Goal: Information Seeking & Learning: Learn about a topic

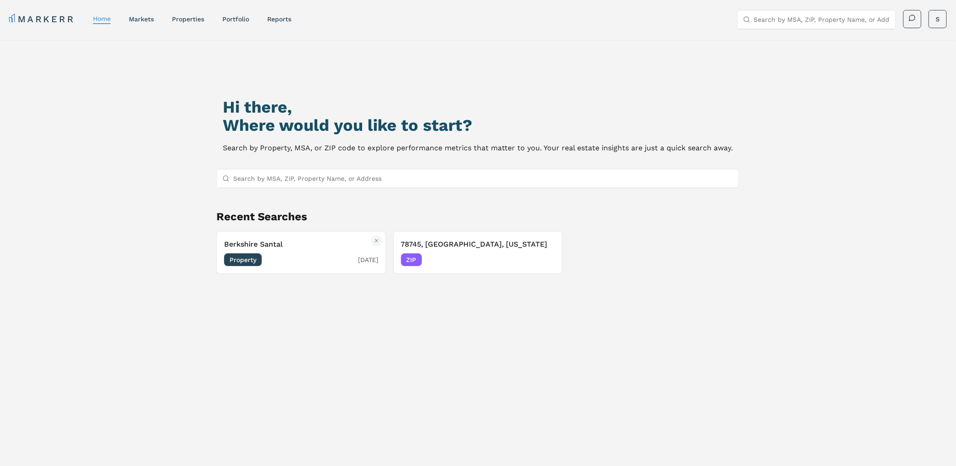
click at [260, 257] on span "Property" at bounding box center [243, 259] width 38 height 13
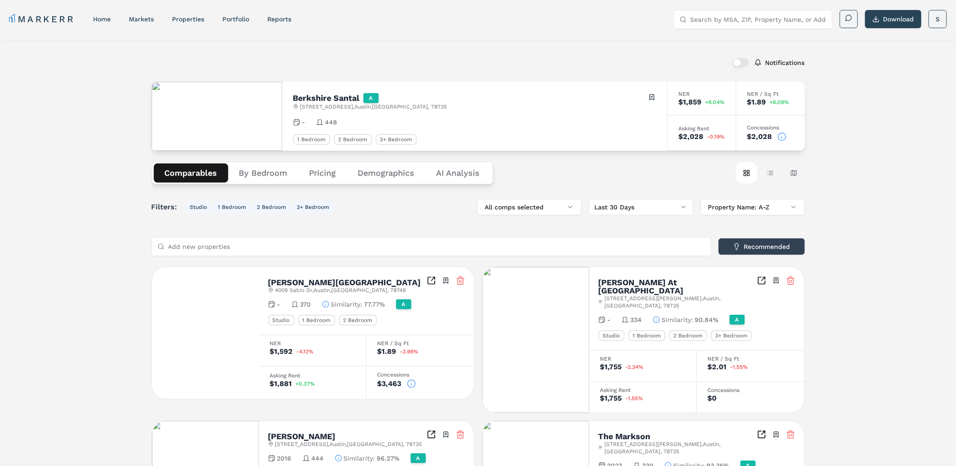
click at [471, 180] on Analysis "AI Analysis" at bounding box center [458, 172] width 65 height 19
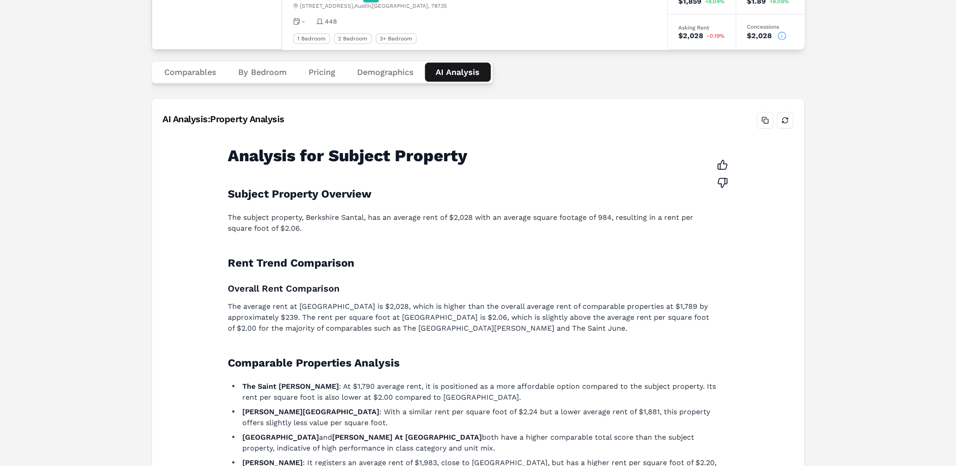
scroll to position [151, 0]
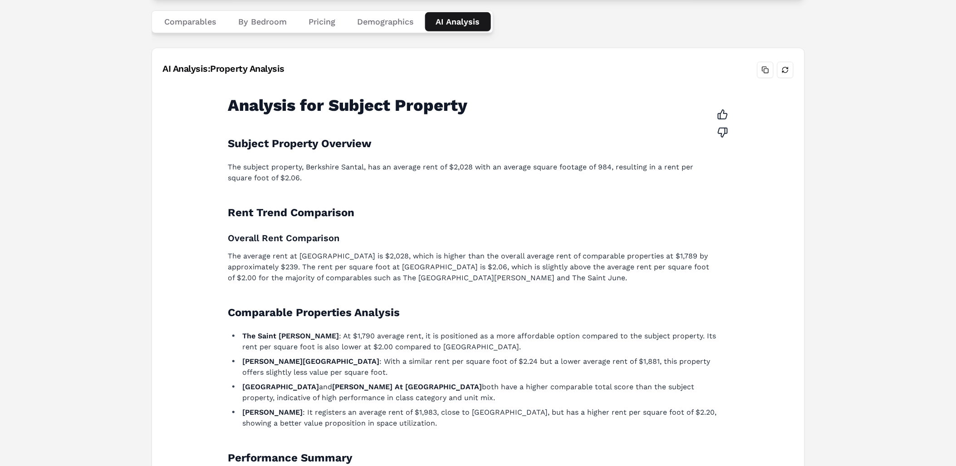
click at [193, 87] on div "Analysis for Subject Property Subject Property Overview The subject property, […" at bounding box center [478, 335] width 631 height 506
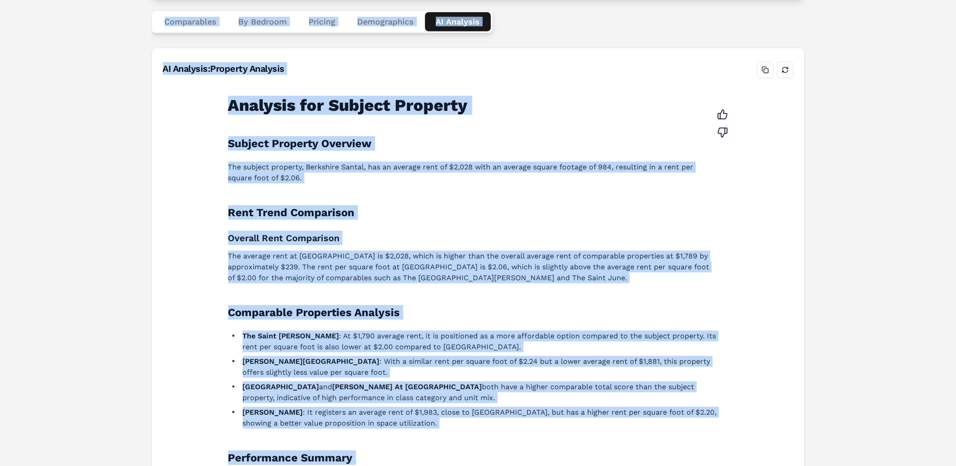
click at [510, 89] on div "Analysis for Subject Property Subject Property Overview The subject property, […" at bounding box center [478, 335] width 515 height 492
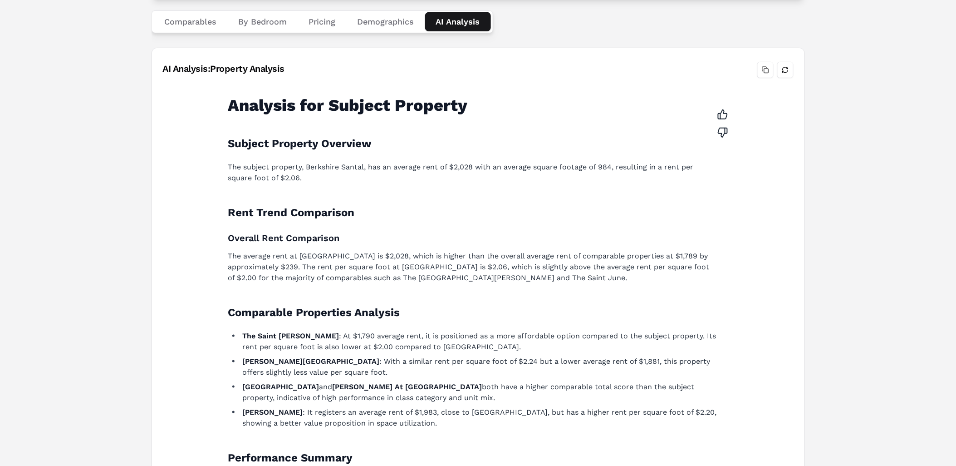
click at [227, 106] on div "Analysis for Subject Property Subject Property Overview The subject property, […" at bounding box center [478, 335] width 515 height 492
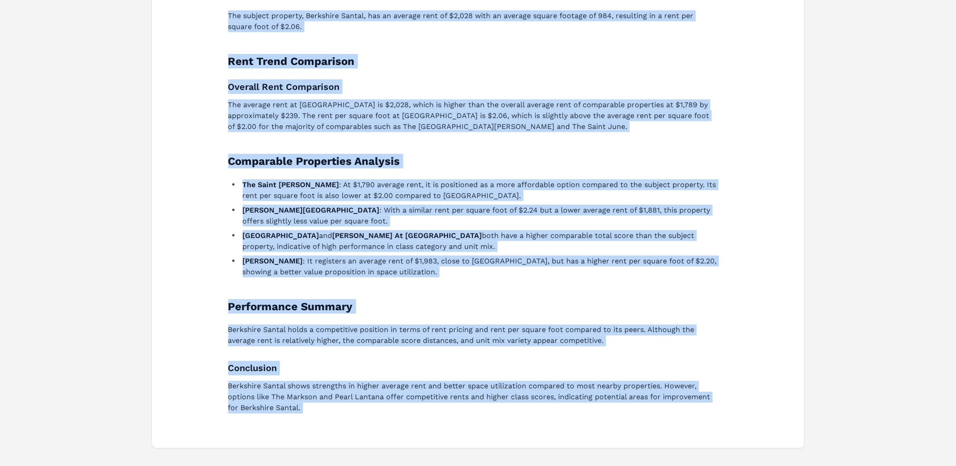
scroll to position [319, 0]
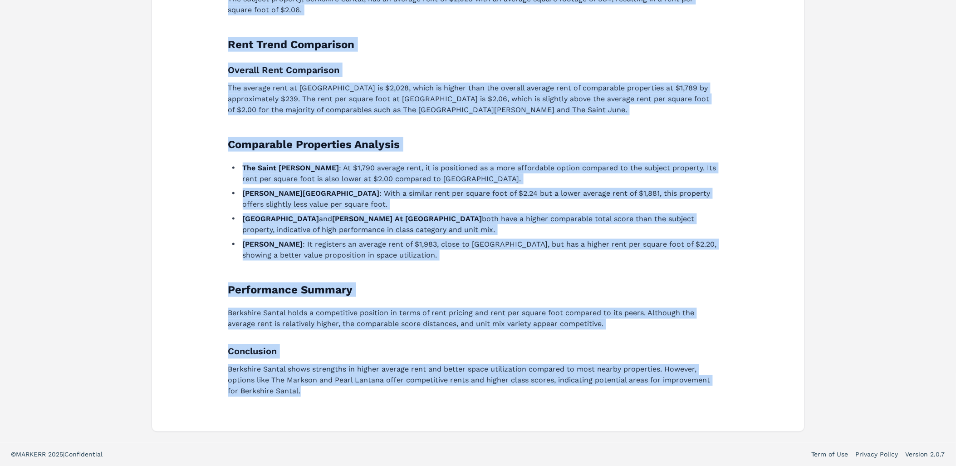
drag, startPoint x: 228, startPoint y: 142, endPoint x: 581, endPoint y: 427, distance: 454.0
click at [581, 427] on div "Analysis for Subject Property Subject Property Overview The subject property, […" at bounding box center [478, 172] width 653 height 517
copy div "Subject Property Overview The subject property, [GEOGRAPHIC_DATA], has an avera…"
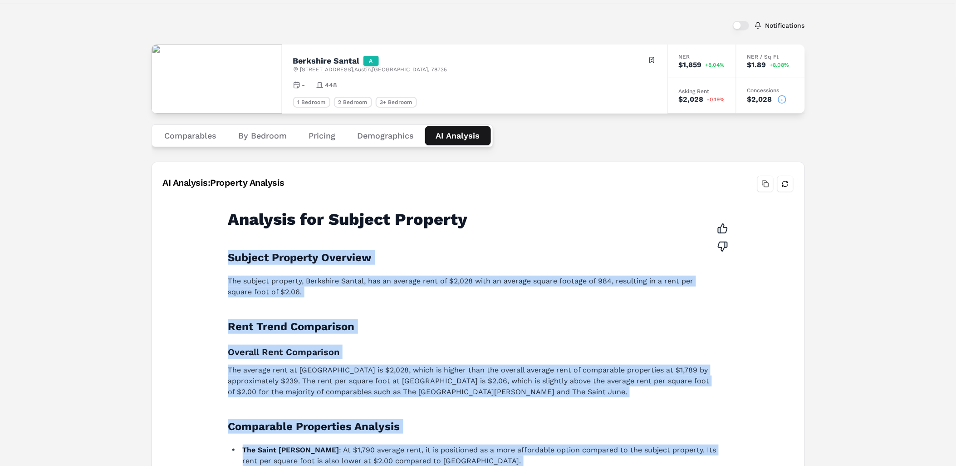
scroll to position [0, 0]
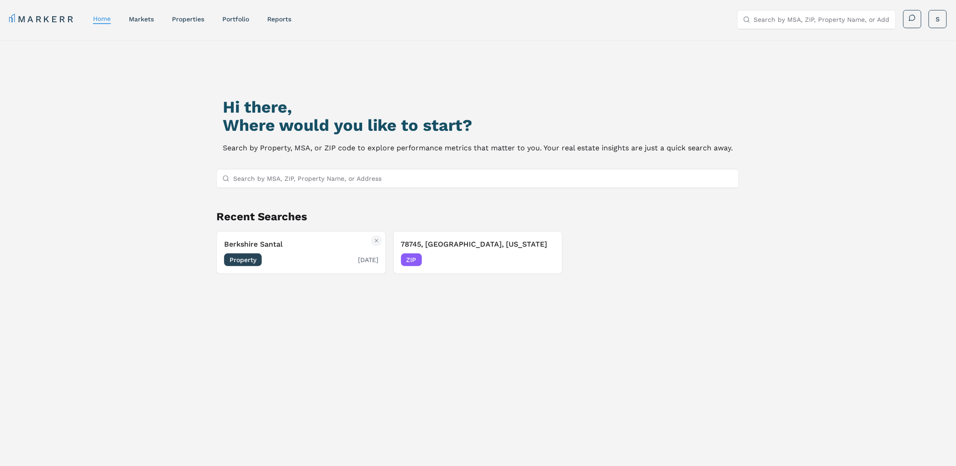
click at [240, 260] on span "Property" at bounding box center [243, 259] width 38 height 13
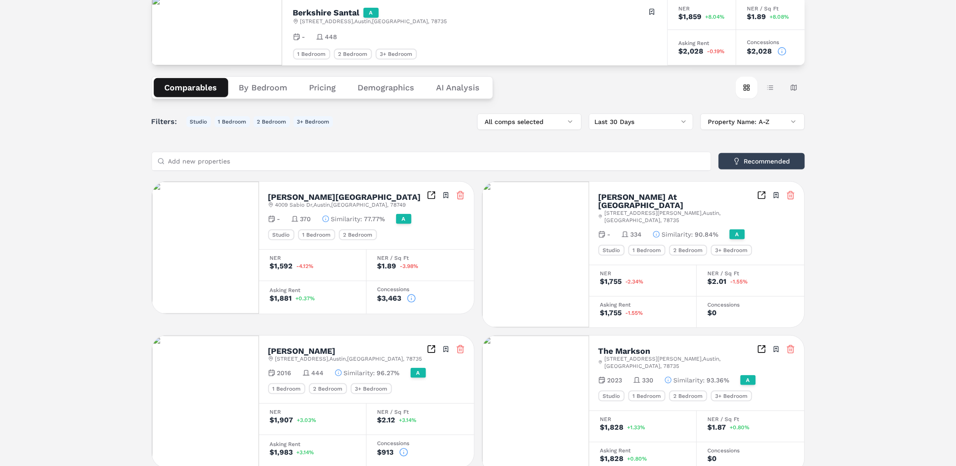
scroll to position [74, 0]
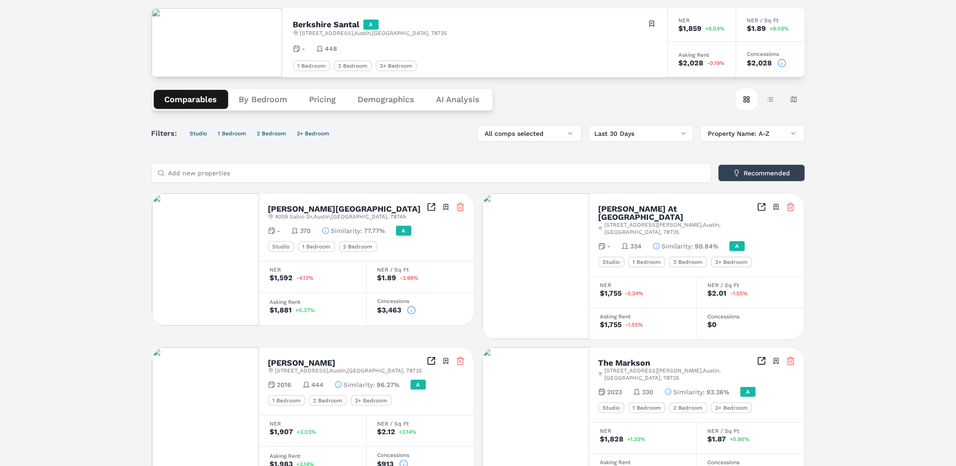
click at [398, 100] on button "Demographics" at bounding box center [386, 99] width 79 height 19
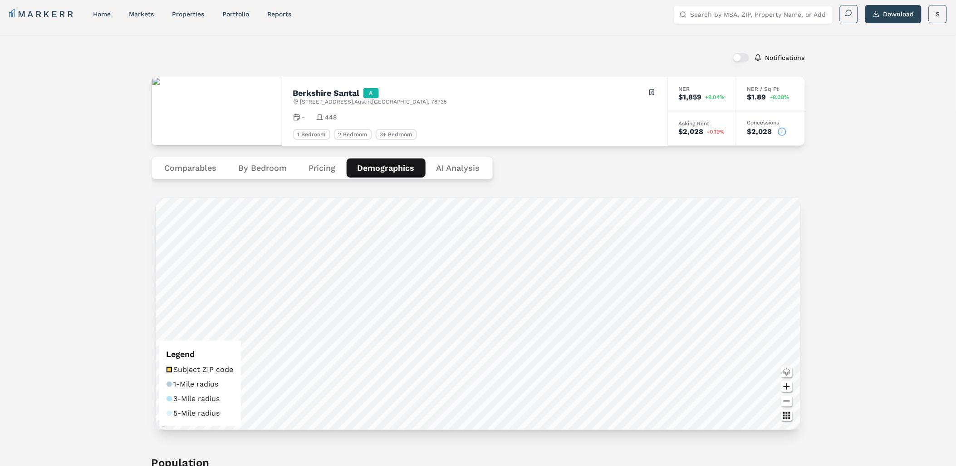
scroll to position [0, 0]
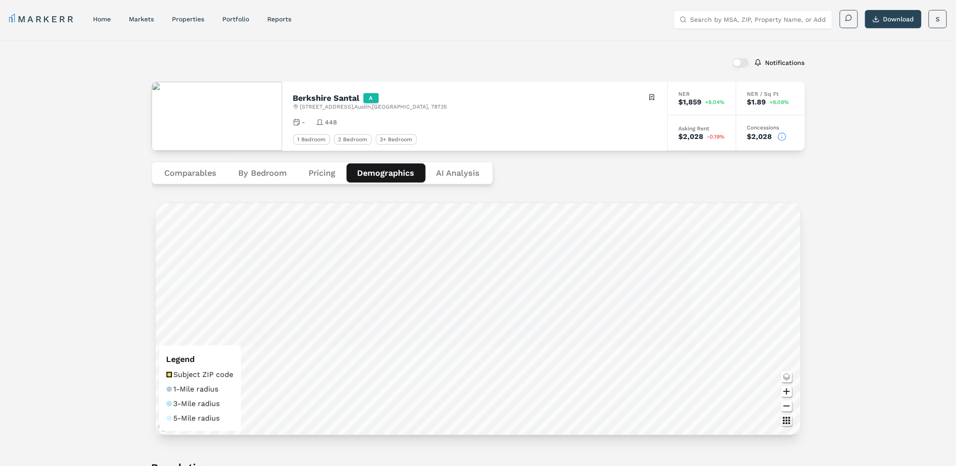
click at [303, 166] on button "Pricing" at bounding box center [322, 172] width 49 height 19
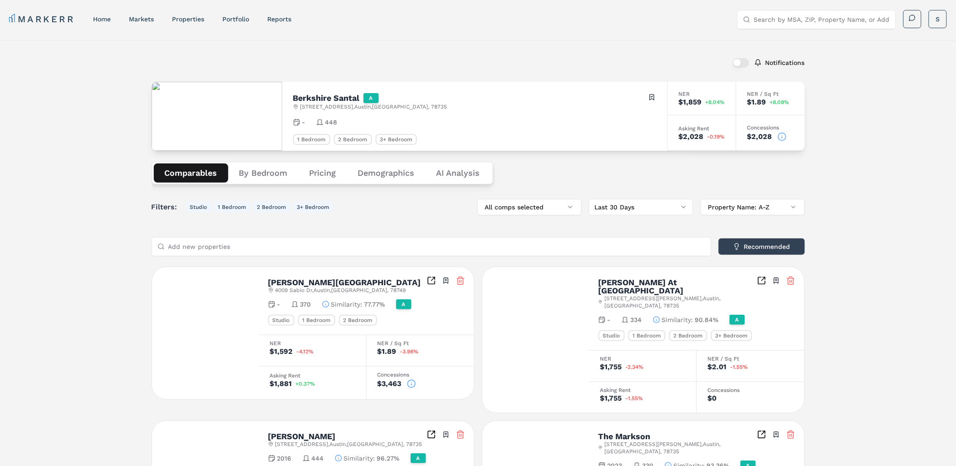
click at [182, 176] on button "Comparables" at bounding box center [191, 172] width 74 height 19
